Goal: Navigation & Orientation: Understand site structure

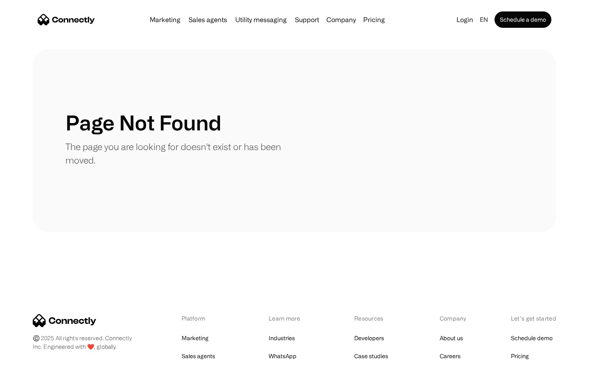
scroll to position [149, 0]
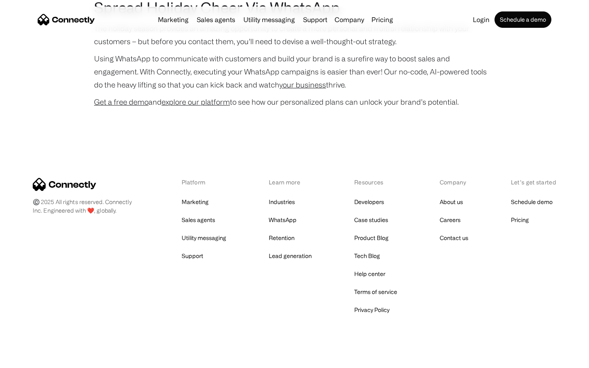
scroll to position [1681, 0]
